Goal: Navigation & Orientation: Find specific page/section

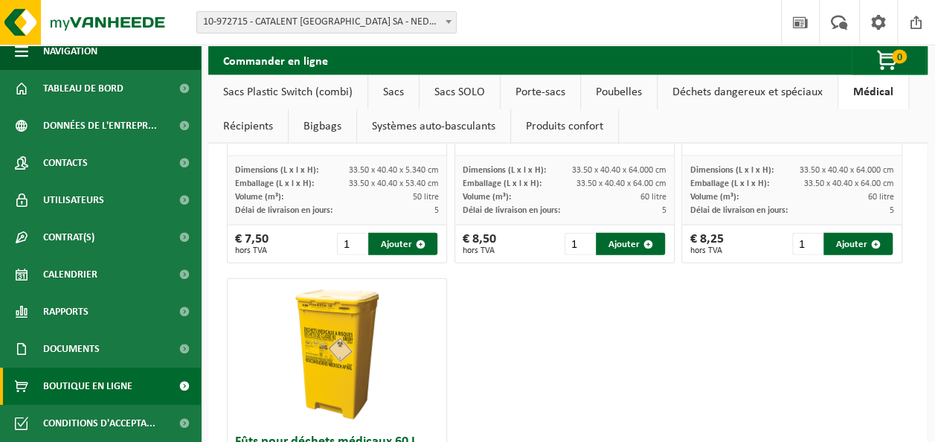
scroll to position [1801, 0]
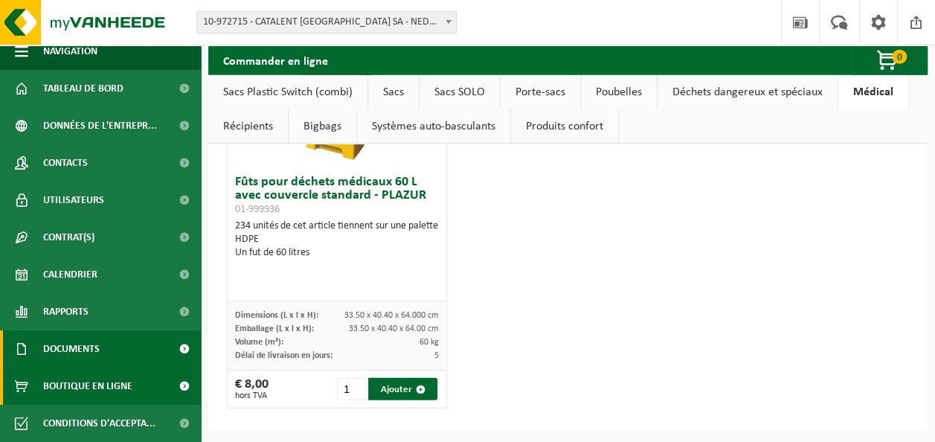
click at [52, 333] on span "Documents" at bounding box center [71, 348] width 57 height 37
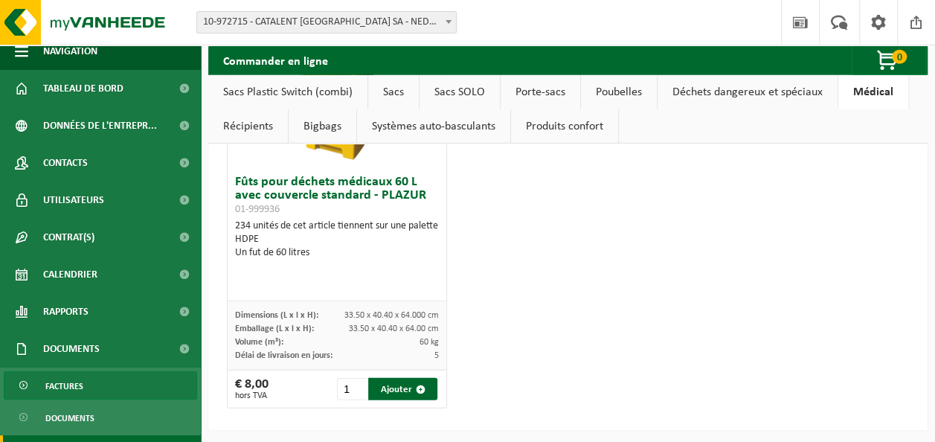
scroll to position [80, 0]
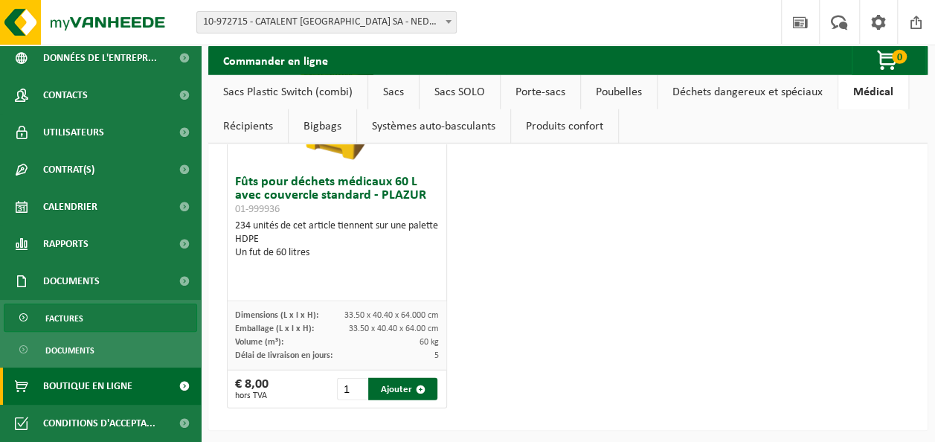
click at [118, 314] on link "Factures" at bounding box center [100, 318] width 193 height 28
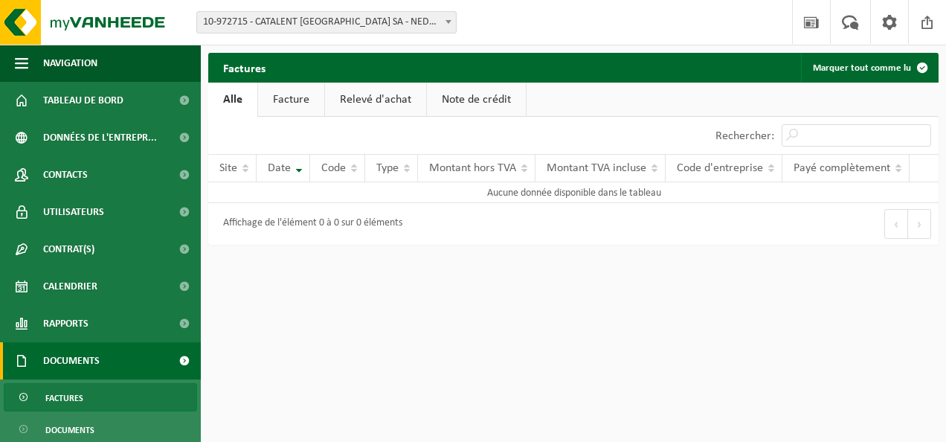
click at [301, 98] on link "Facture" at bounding box center [291, 100] width 66 height 34
click at [342, 95] on link "Relevé d'achat" at bounding box center [376, 100] width 101 height 34
click at [459, 92] on link "Note de crédit" at bounding box center [478, 100] width 99 height 34
click at [219, 89] on link "Alle" at bounding box center [232, 100] width 48 height 34
click at [107, 369] on link "Documents" at bounding box center [100, 360] width 201 height 37
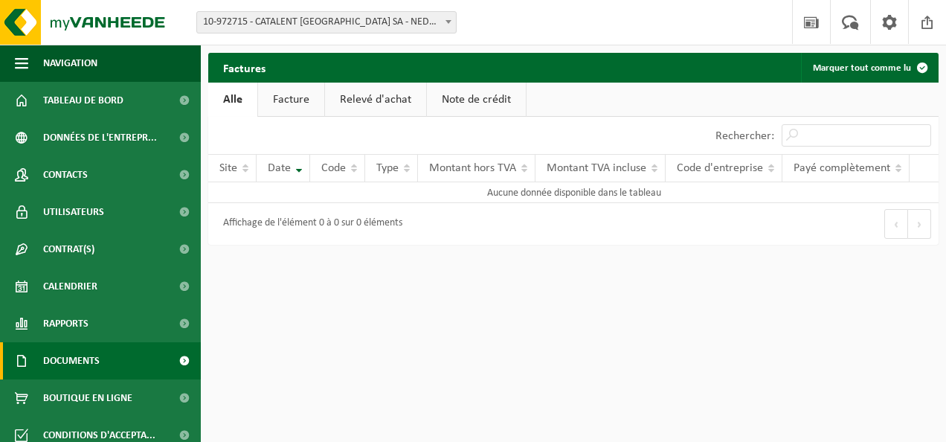
click at [170, 359] on span at bounding box center [183, 360] width 33 height 37
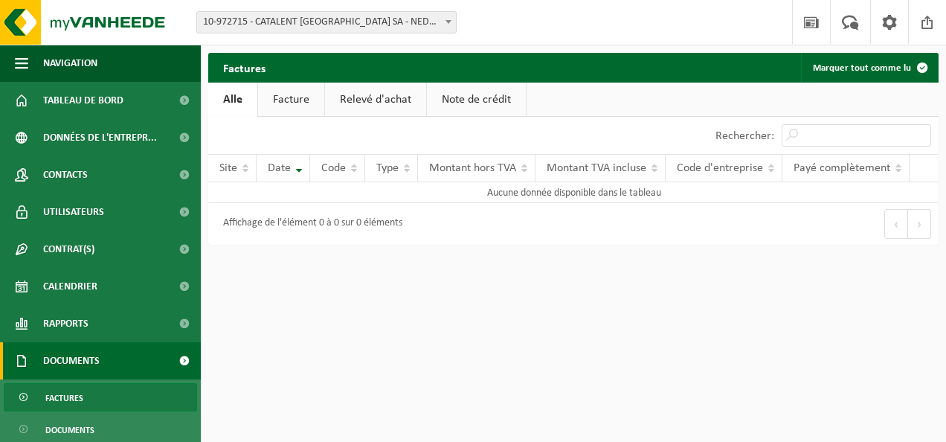
click at [170, 359] on span at bounding box center [183, 360] width 33 height 37
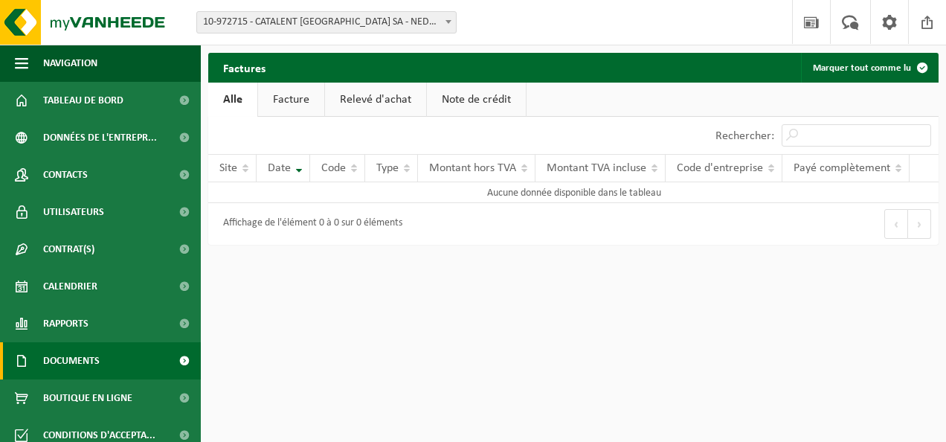
scroll to position [12, 0]
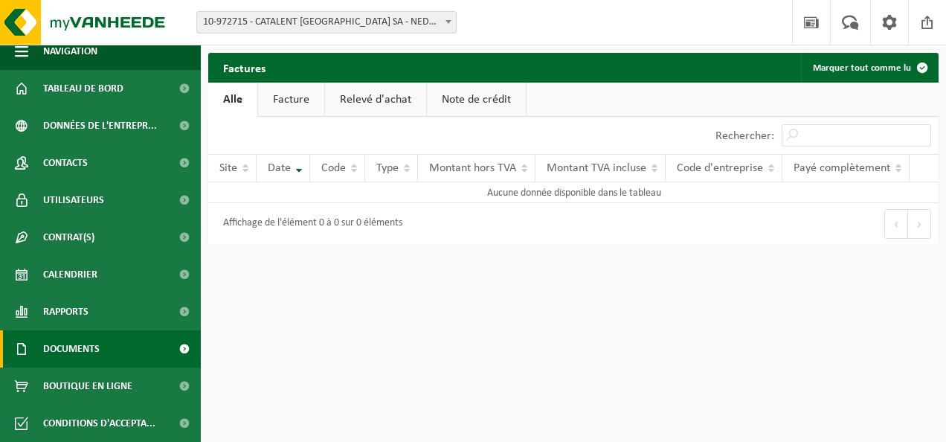
click at [170, 359] on span at bounding box center [183, 348] width 33 height 37
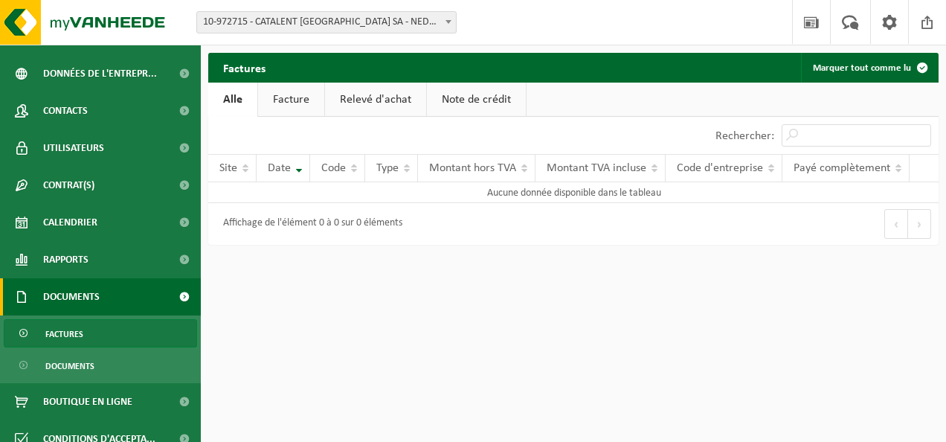
scroll to position [80, 0]
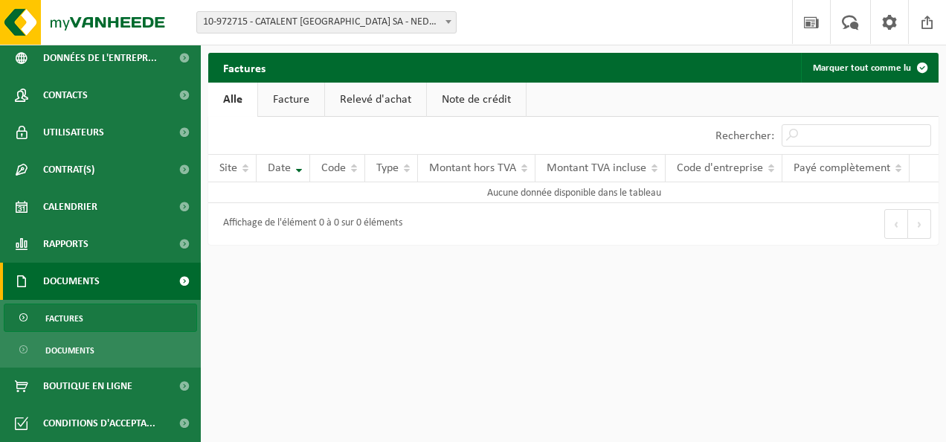
click at [73, 326] on span "Factures" at bounding box center [64, 318] width 38 height 28
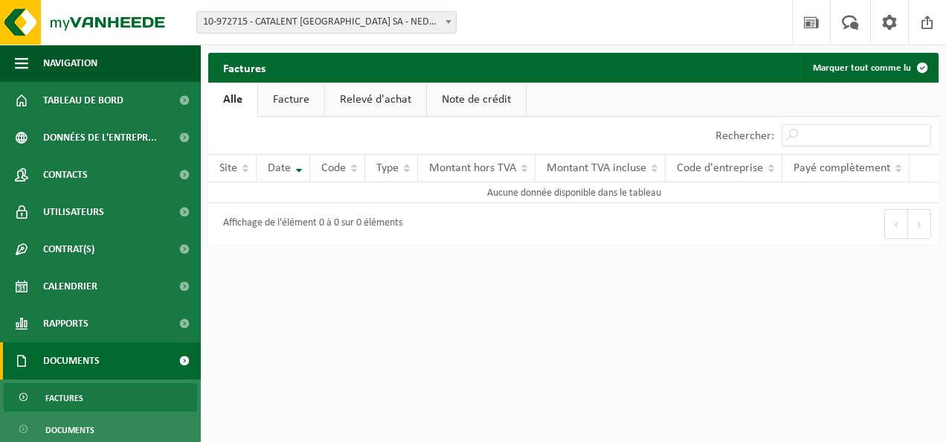
scroll to position [80, 0]
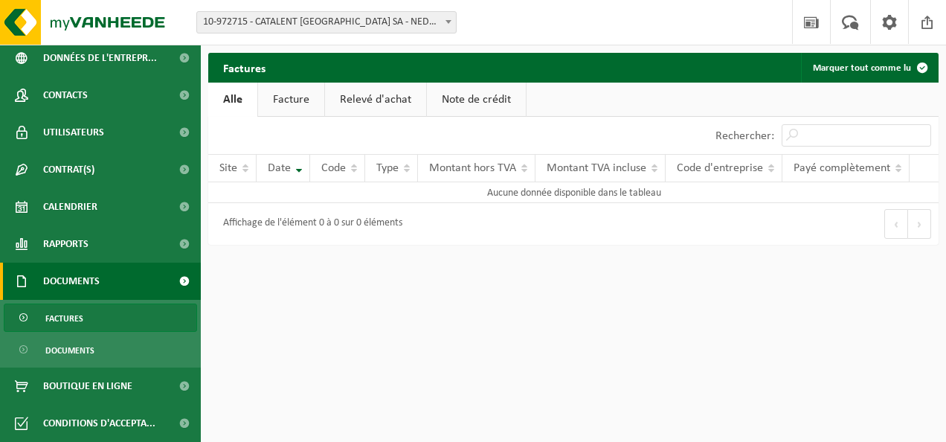
click at [91, 314] on link "Factures" at bounding box center [100, 318] width 193 height 28
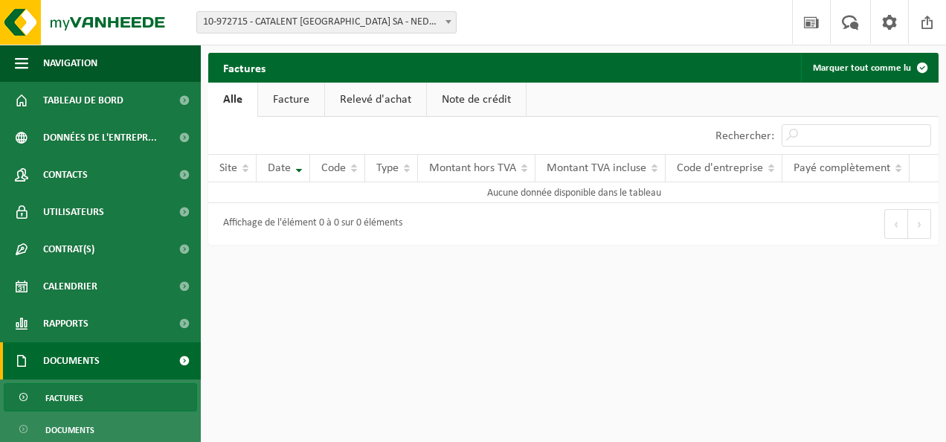
scroll to position [80, 0]
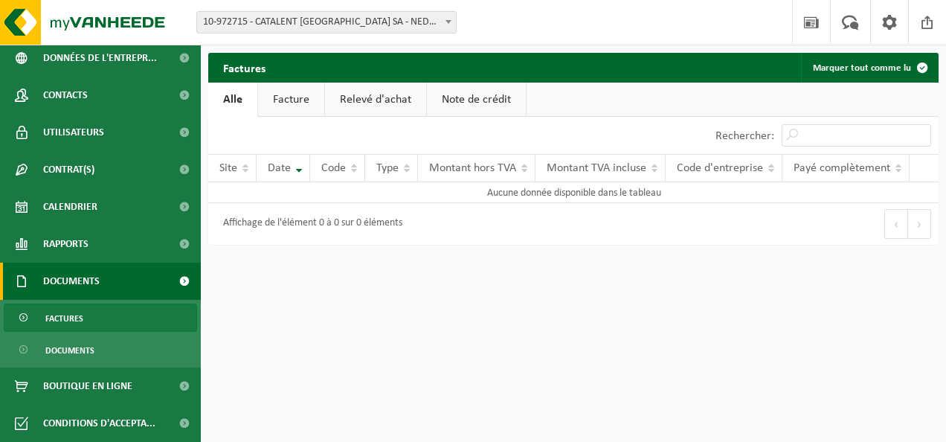
click at [24, 318] on span at bounding box center [25, 318] width 12 height 28
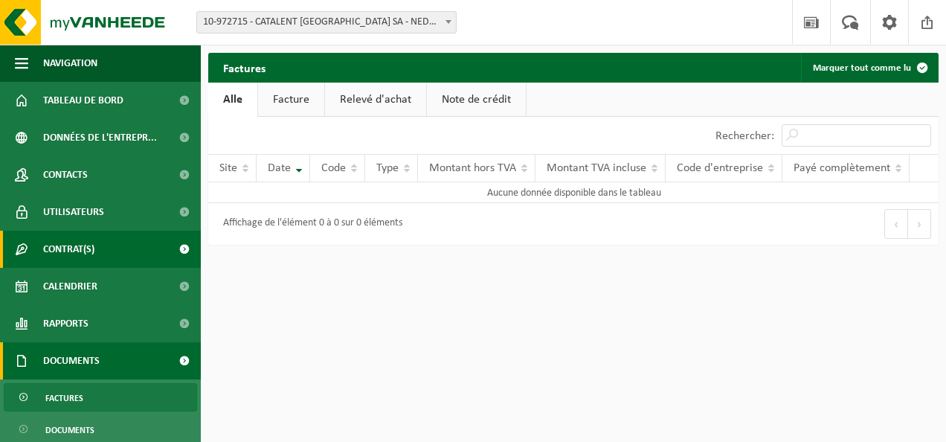
click at [100, 237] on link "Contrat(s)" at bounding box center [100, 249] width 201 height 37
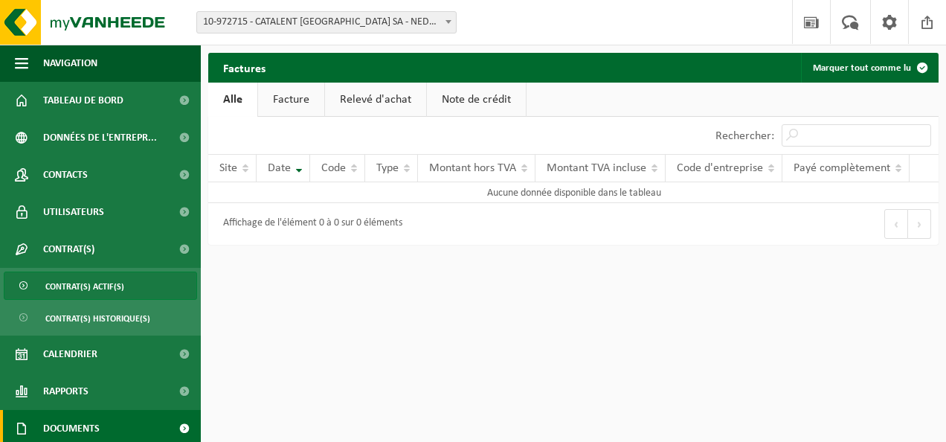
click at [106, 277] on span "Contrat(s) actif(s)" at bounding box center [84, 286] width 79 height 28
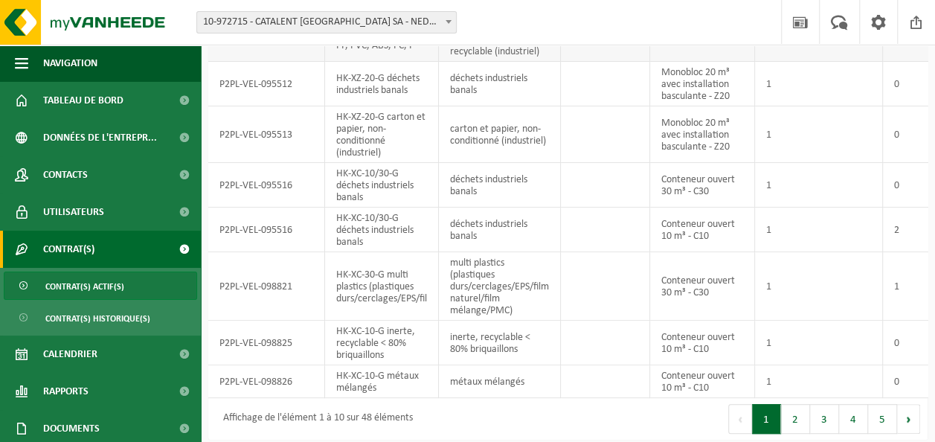
scroll to position [247, 0]
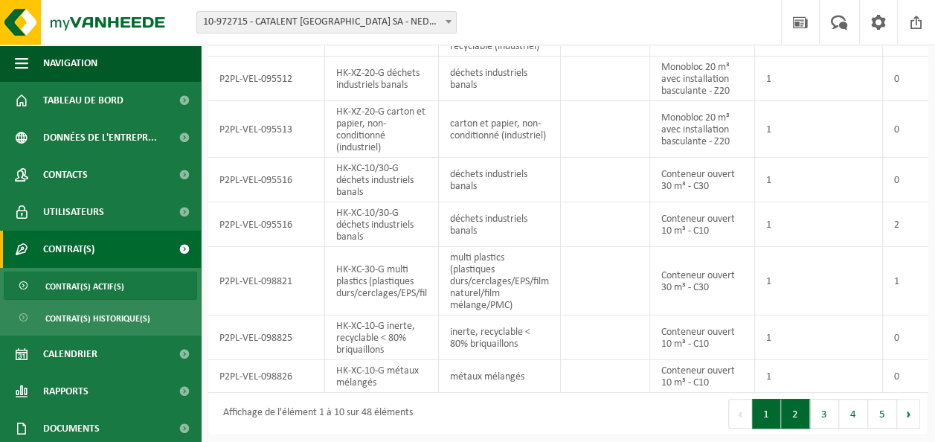
click at [801, 421] on button "2" at bounding box center [795, 414] width 29 height 30
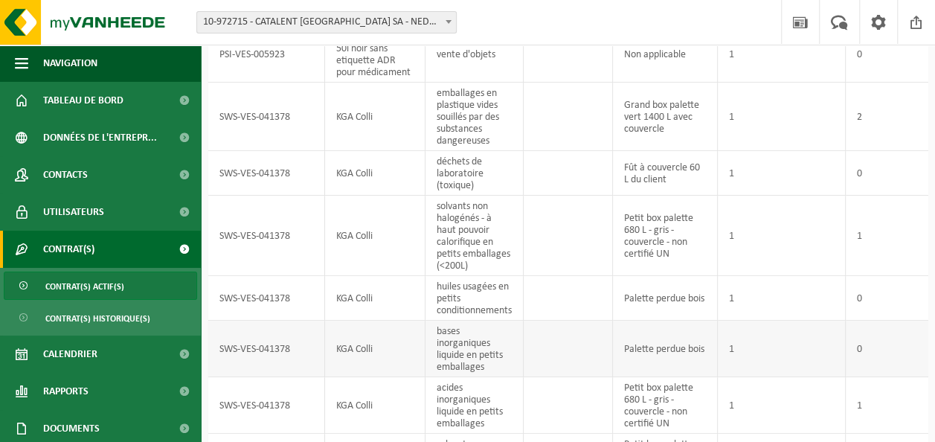
scroll to position [0, 0]
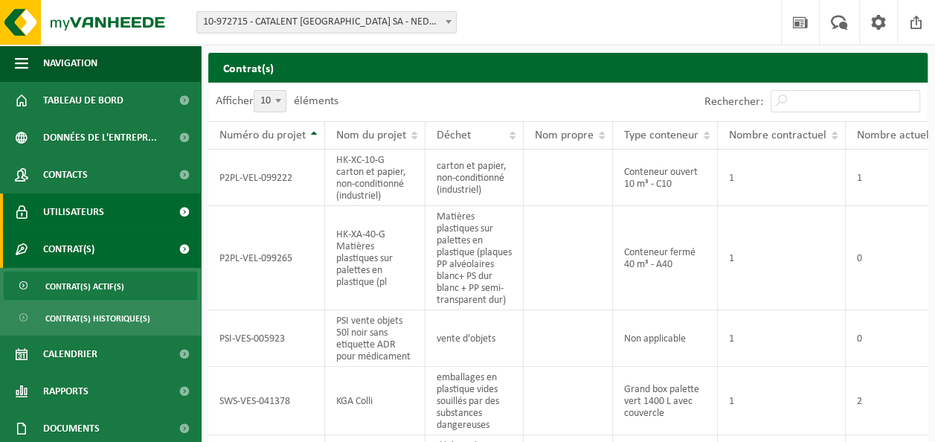
click at [129, 219] on link "Utilisateurs" at bounding box center [100, 211] width 201 height 37
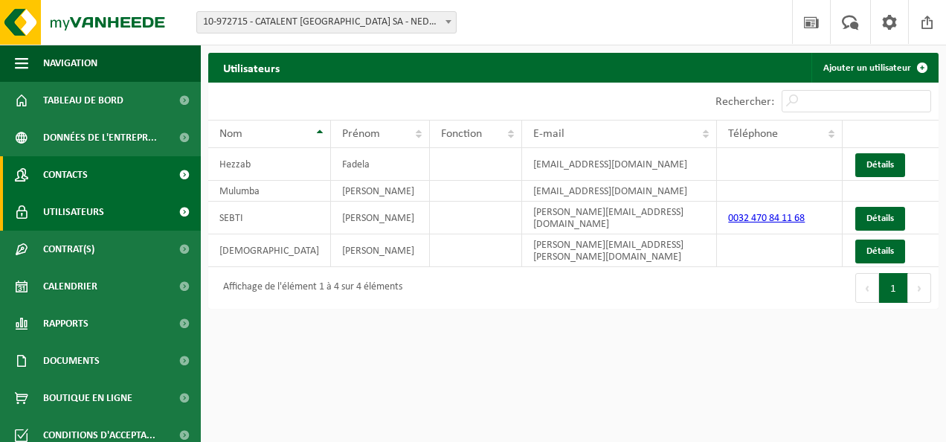
click at [116, 169] on link "Contacts" at bounding box center [100, 174] width 201 height 37
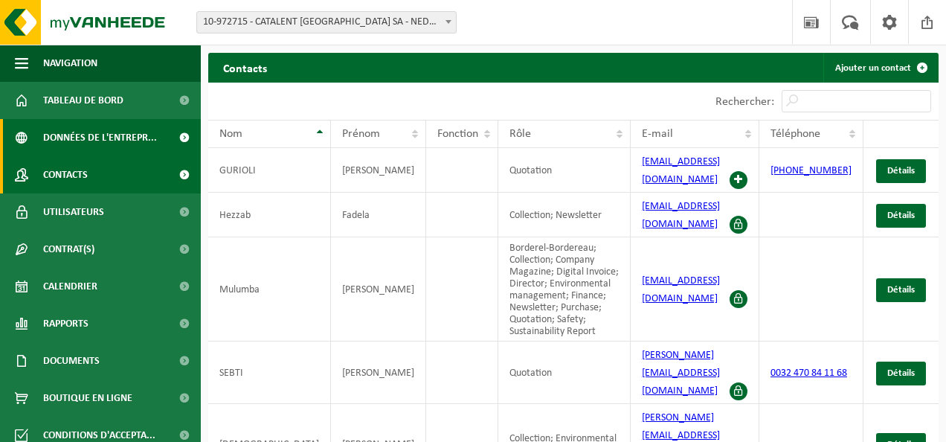
click at [131, 121] on span "Données de l'entrepr..." at bounding box center [100, 137] width 114 height 37
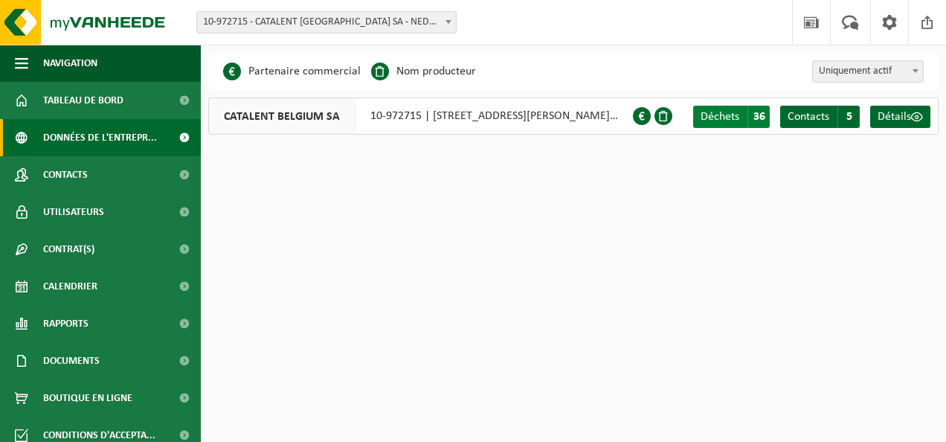
click at [751, 119] on span "36" at bounding box center [759, 117] width 22 height 22
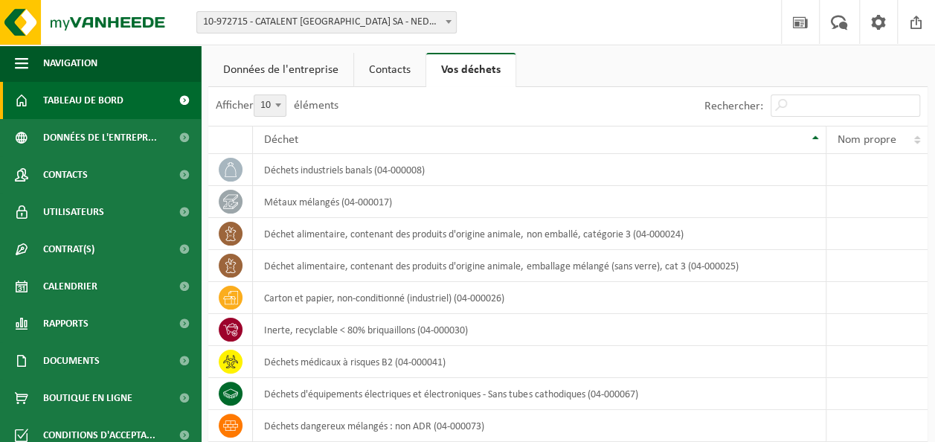
click at [124, 97] on link "Tableau de bord" at bounding box center [100, 100] width 201 height 37
